Goal: Find specific page/section: Find specific page/section

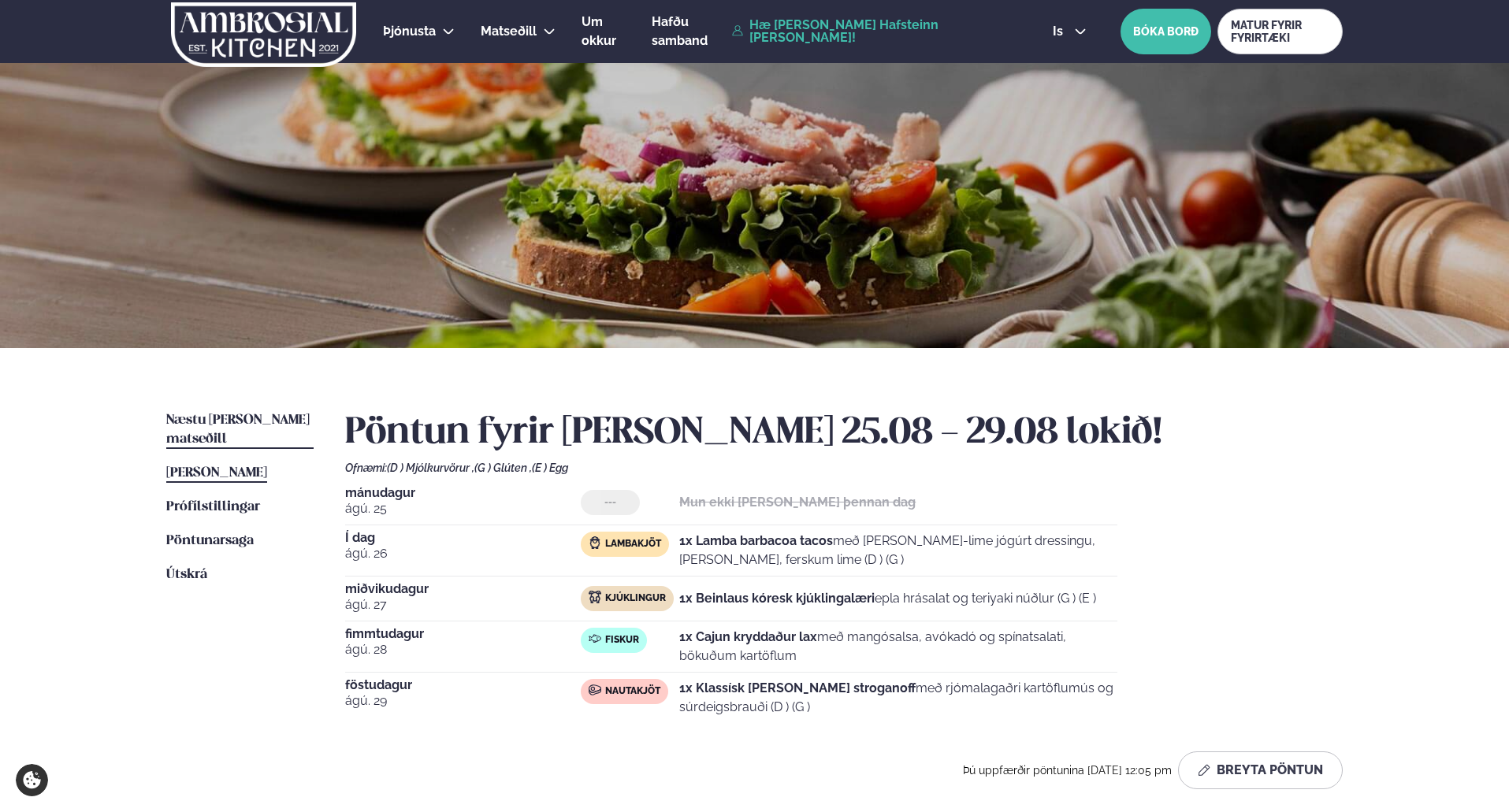
click at [241, 418] on span "Næstu [PERSON_NAME] matseðill" at bounding box center [238, 429] width 143 height 32
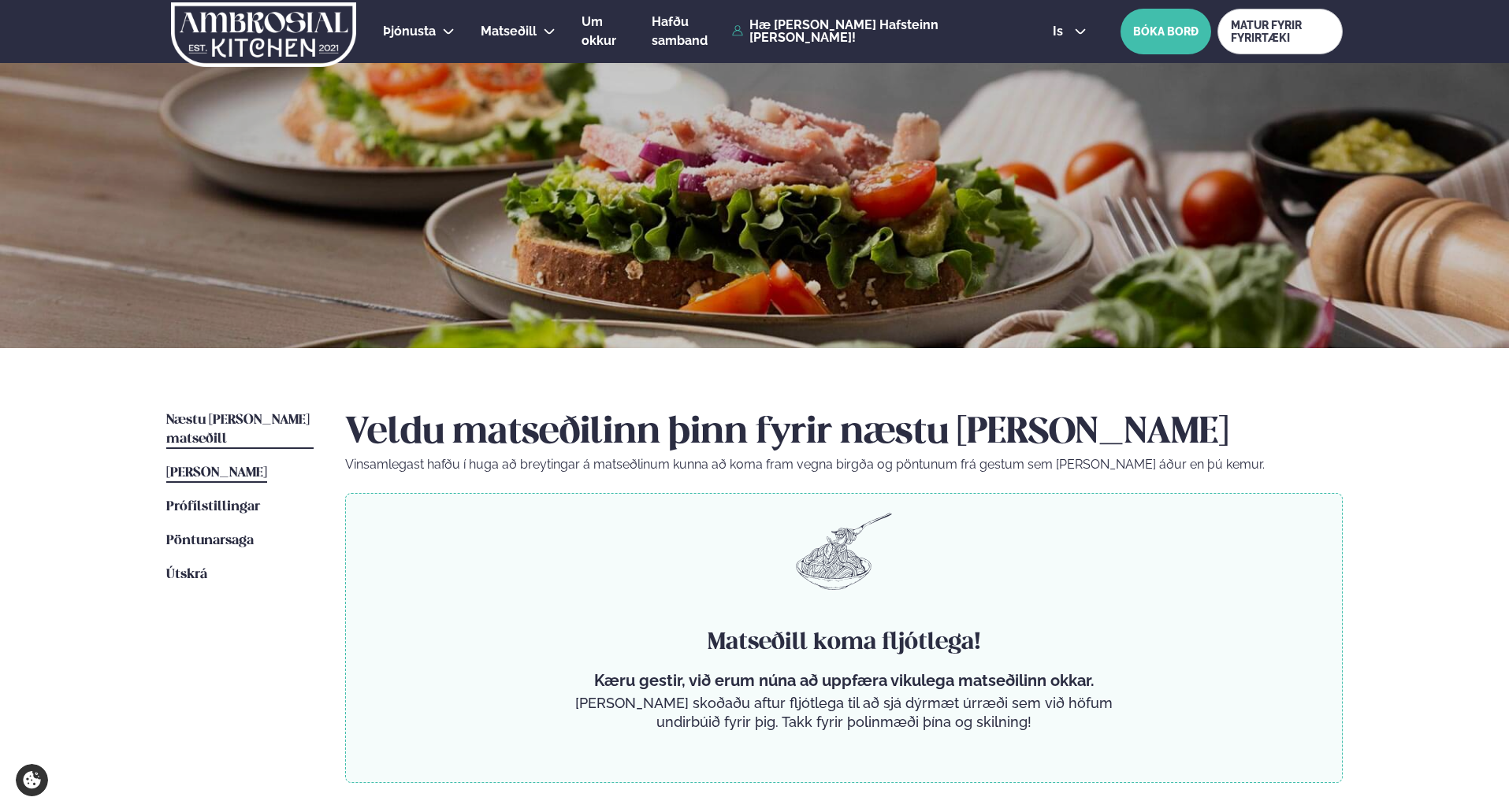
click at [229, 466] on span "[PERSON_NAME]" at bounding box center [216, 473] width 101 height 14
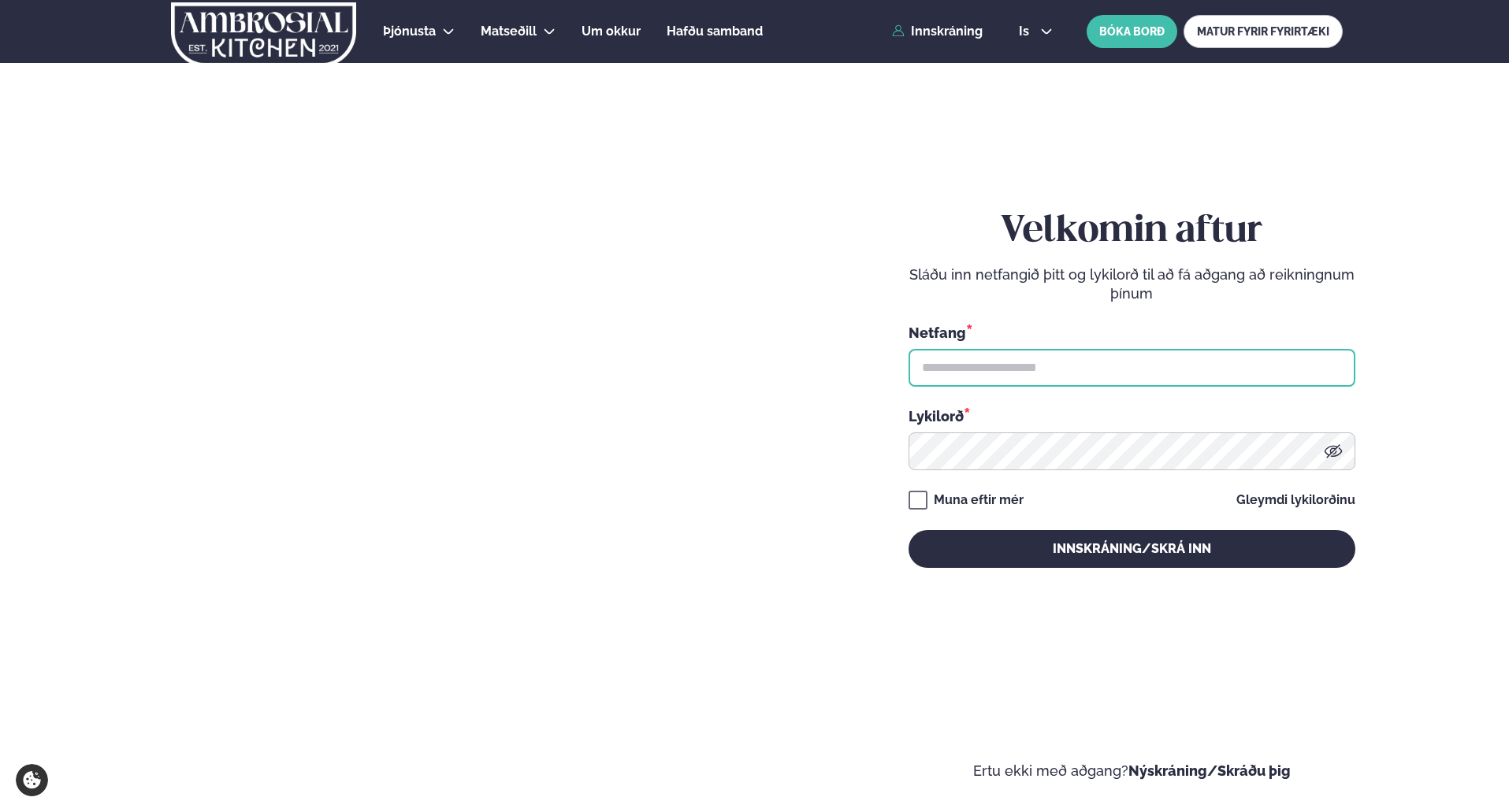
type input "**********"
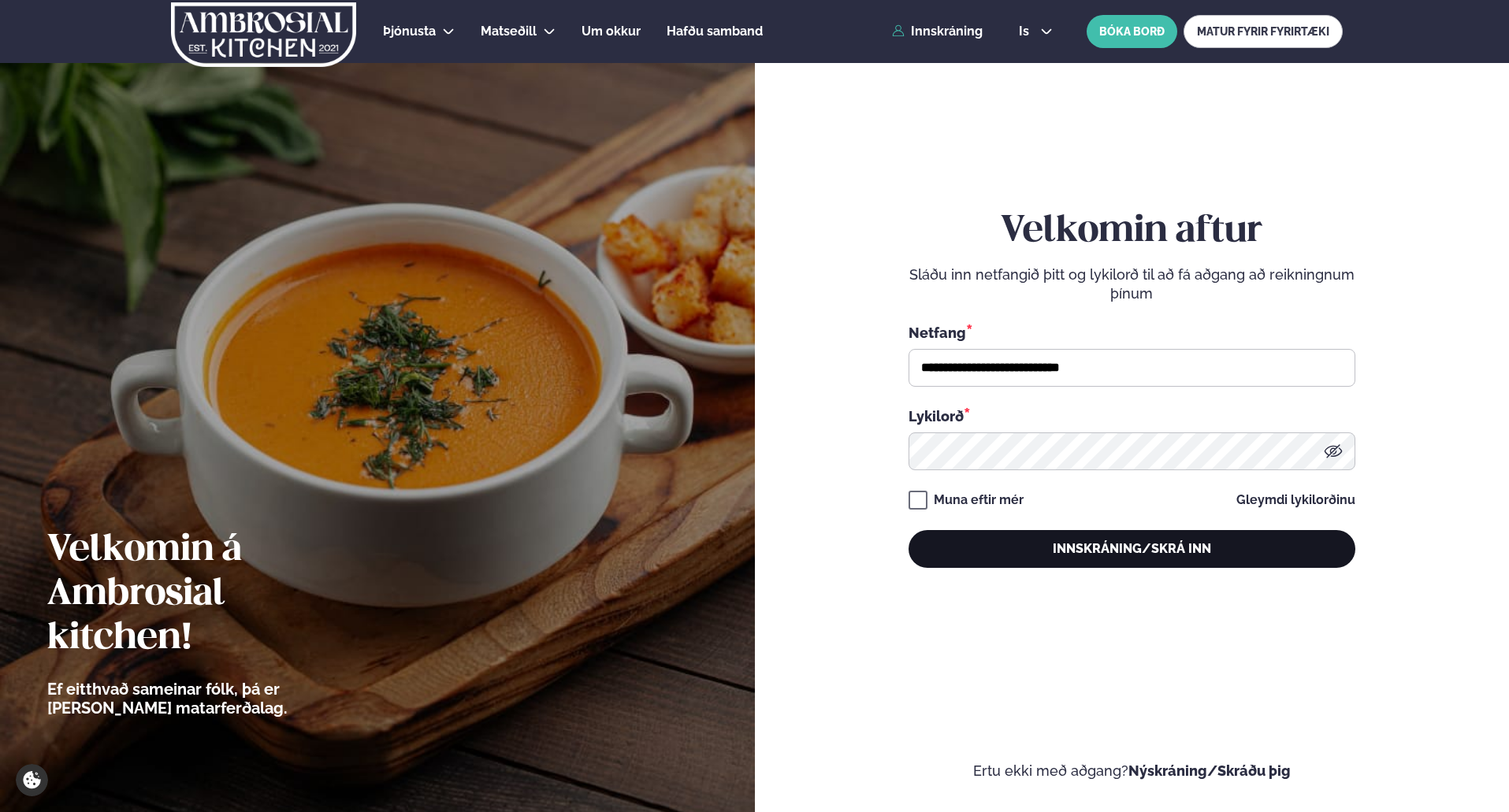
click at [1134, 544] on button "Innskráning/Skrá inn" at bounding box center [1132, 549] width 447 height 37
